Goal: Task Accomplishment & Management: Use online tool/utility

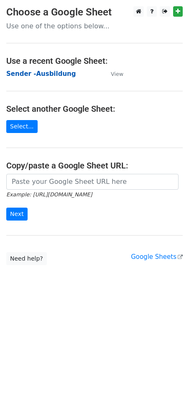
click at [44, 73] on strong "Sender -Ausbildung" at bounding box center [40, 74] width 69 height 8
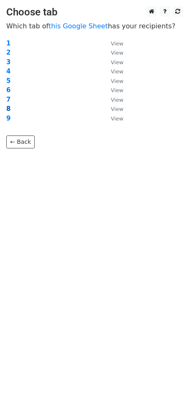
click at [7, 108] on strong "8" at bounding box center [8, 109] width 4 height 8
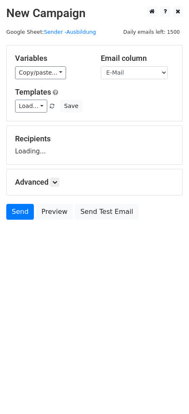
click at [43, 105] on span "Load... Casa-100-2025 Casa-096-2025 BICS-190-2024 Casa-110-2025 Casa-118-2025 B…" at bounding box center [35, 106] width 41 height 8
click at [37, 107] on link "Load..." at bounding box center [31, 106] width 32 height 13
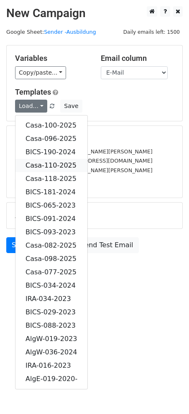
click at [56, 162] on link "Casa-110-2025" at bounding box center [51, 165] width 72 height 13
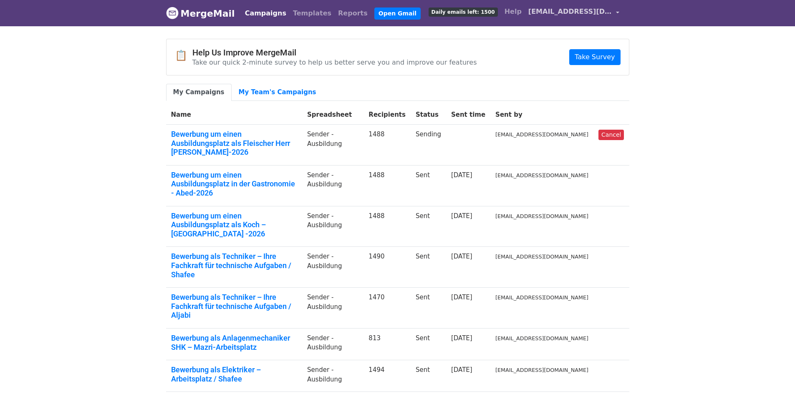
click at [592, 12] on span "bewerbung1@vitastuttgart.com" at bounding box center [569, 12] width 83 height 10
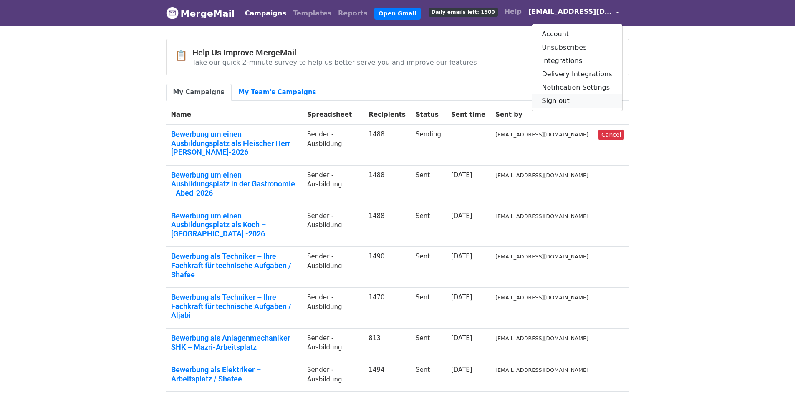
click at [556, 104] on link "Sign out" at bounding box center [577, 100] width 90 height 13
